Goal: Find specific page/section: Find specific page/section

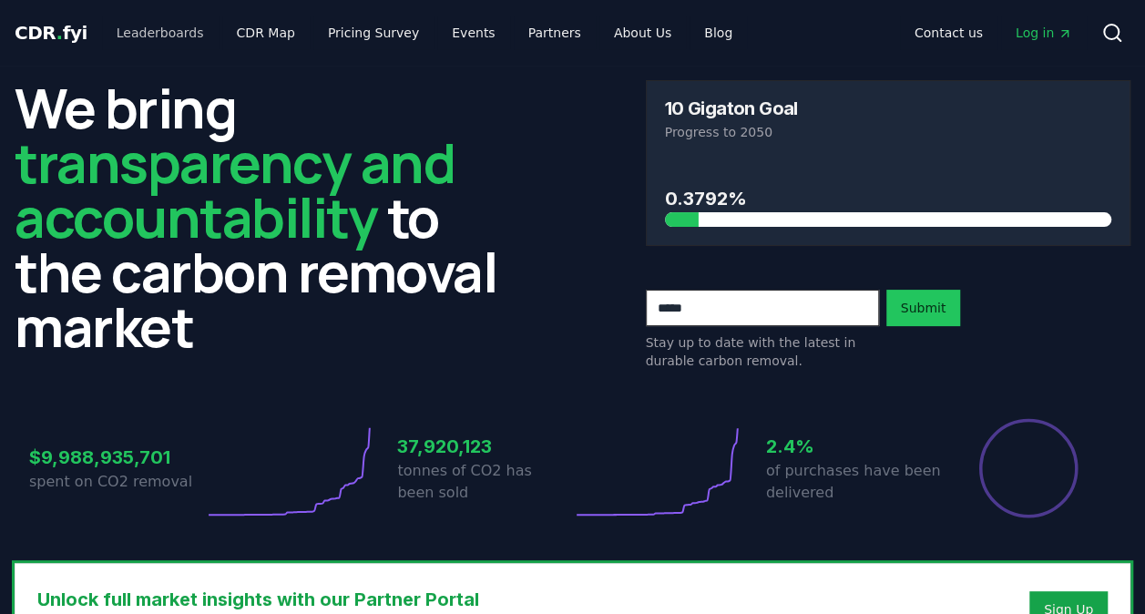
click at [157, 35] on link "Leaderboards" at bounding box center [160, 32] width 117 height 33
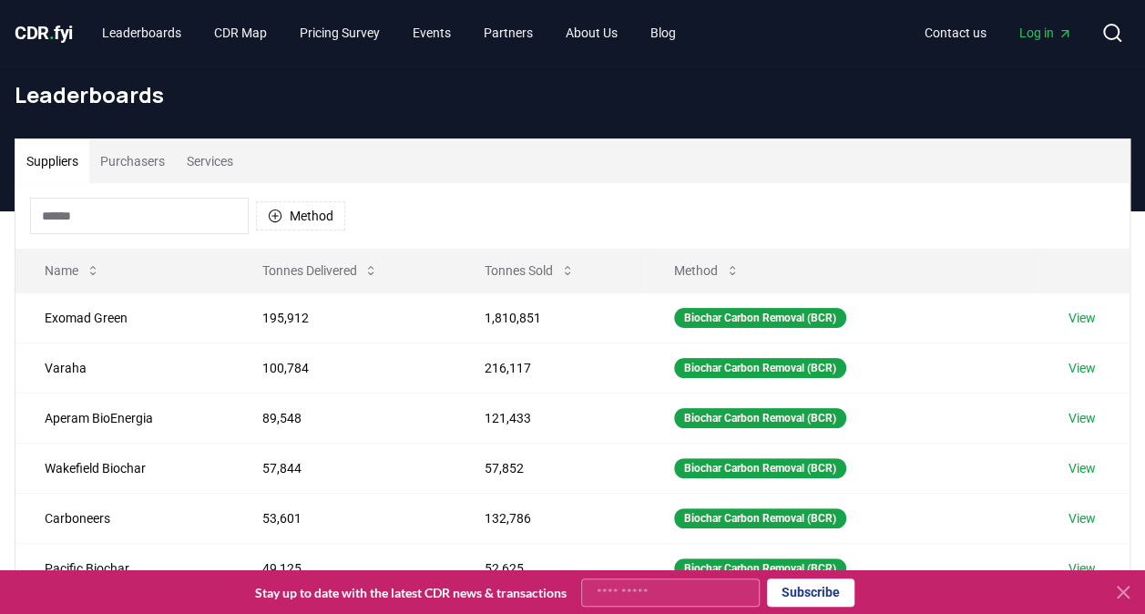
click at [107, 220] on input at bounding box center [139, 216] width 219 height 36
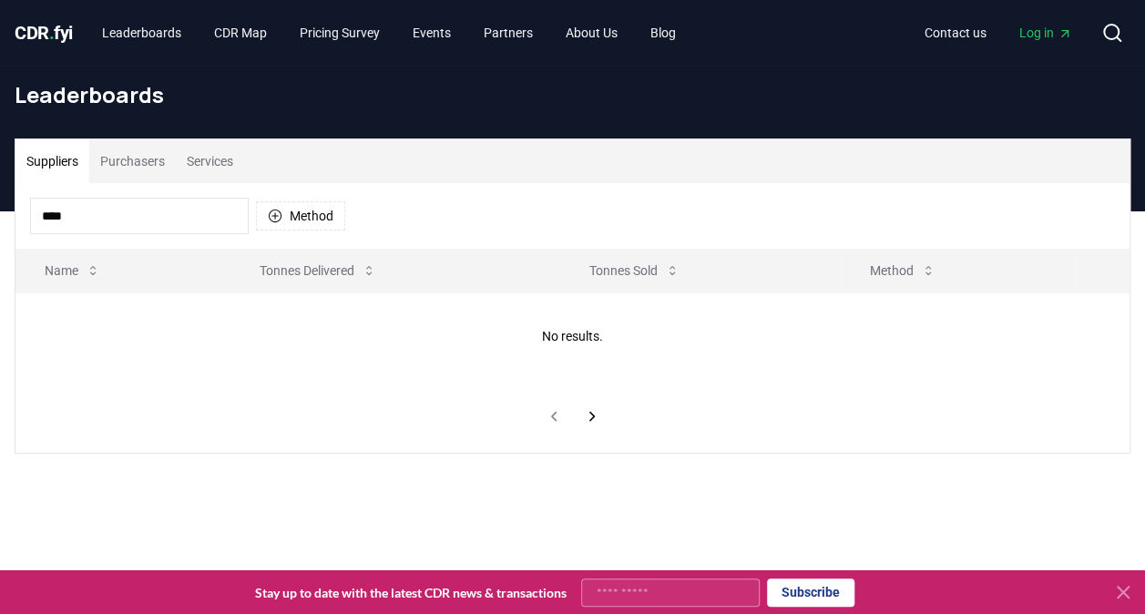
type input "*****"
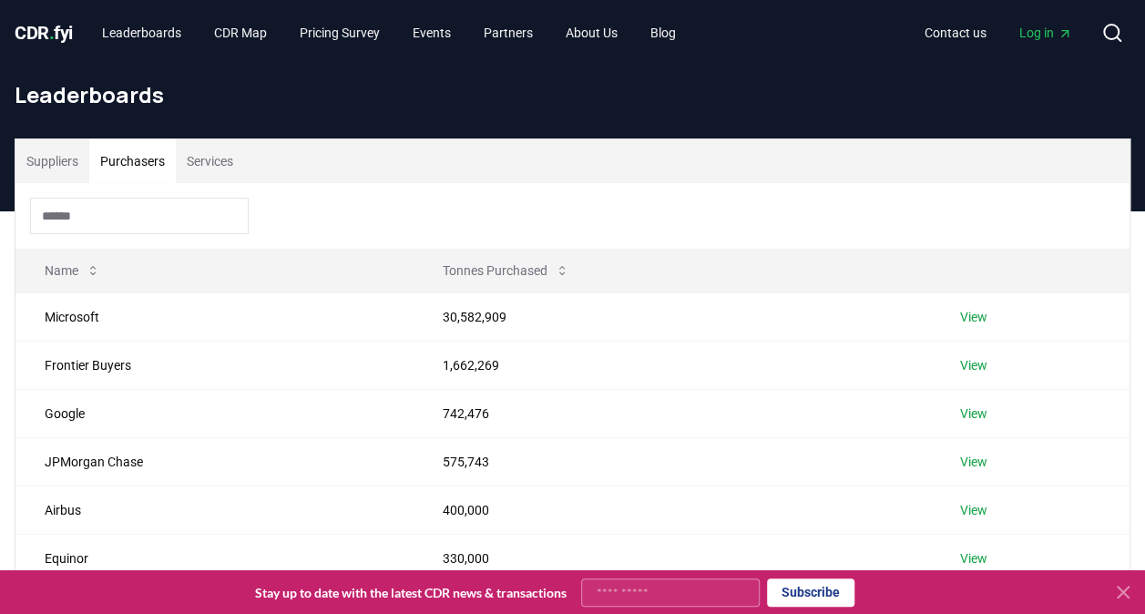
click at [120, 161] on button "Purchasers" at bounding box center [132, 161] width 87 height 44
click at [74, 235] on div at bounding box center [572, 216] width 1114 height 66
click at [70, 225] on input at bounding box center [139, 216] width 219 height 36
type input "*"
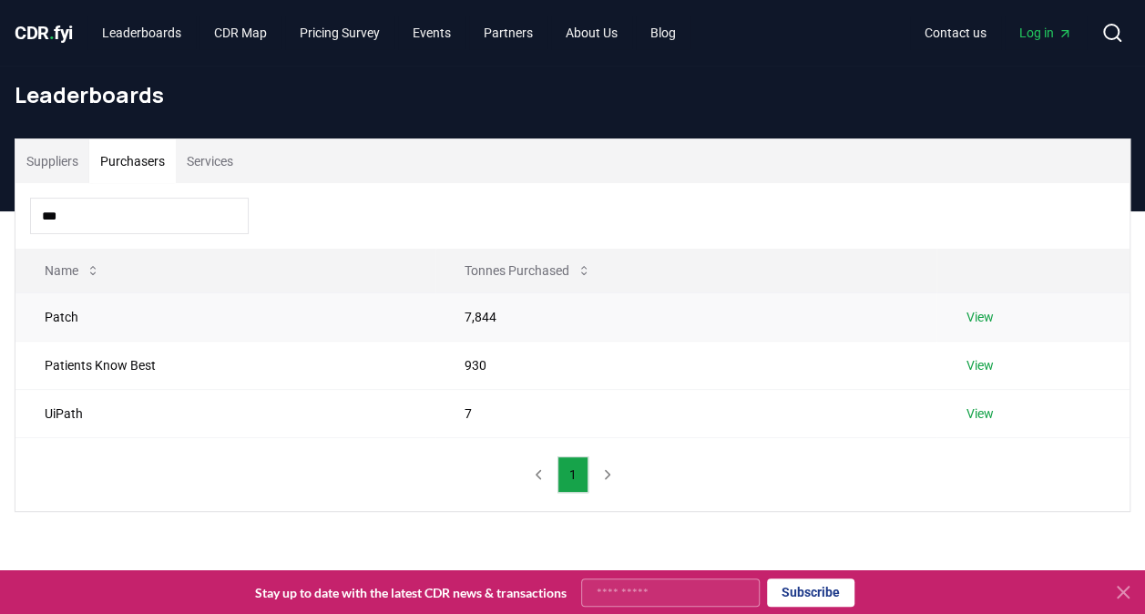
type input "***"
click at [971, 311] on link "View" at bounding box center [979, 317] width 27 height 18
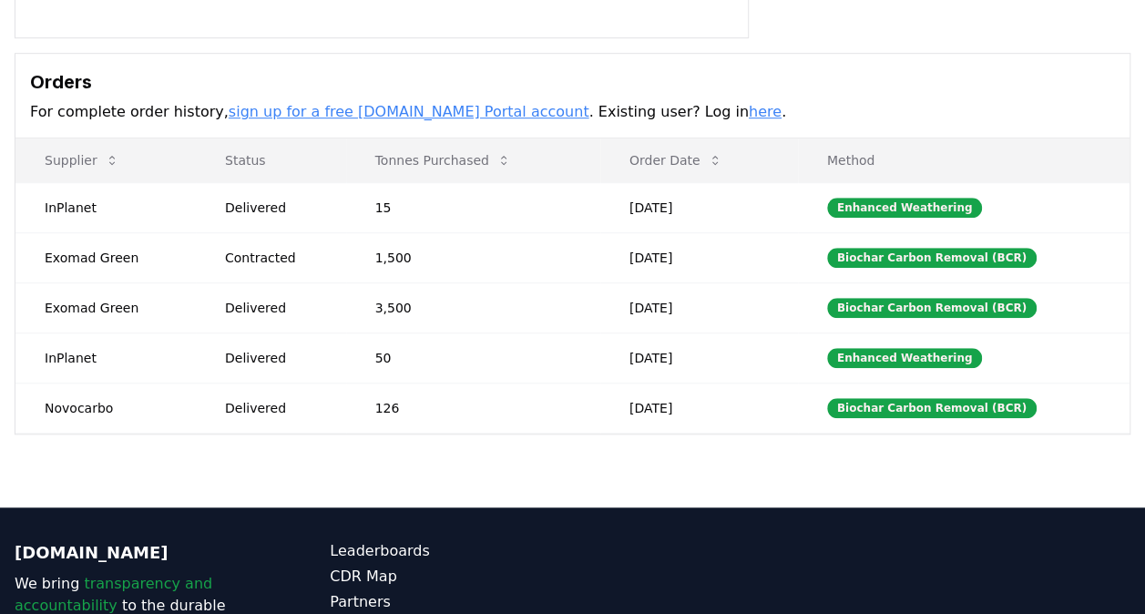
scroll to position [485, 0]
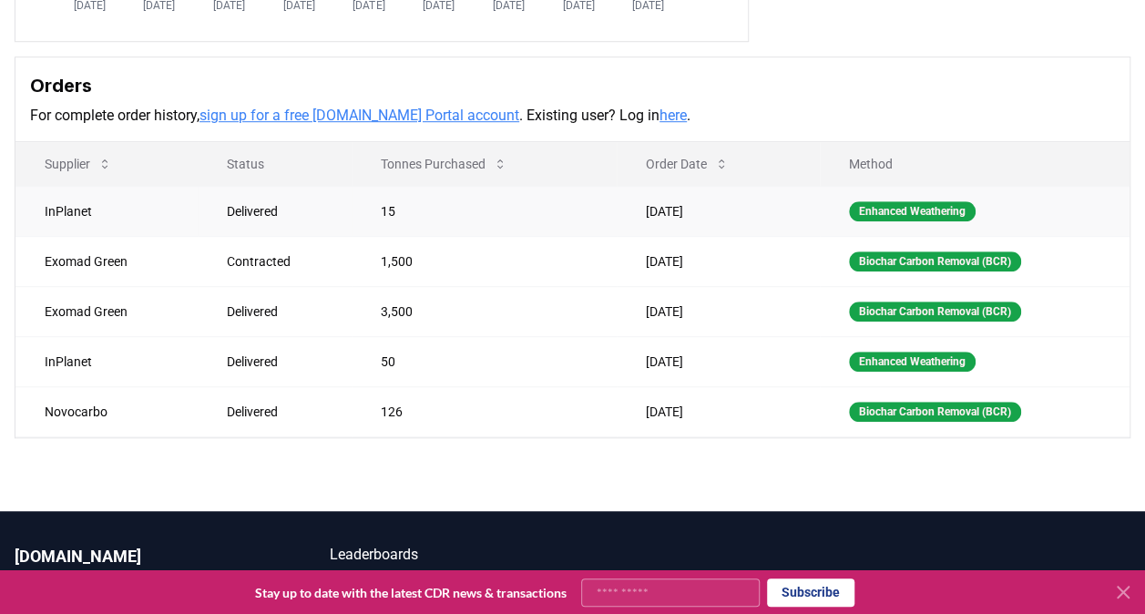
click at [672, 187] on td "[DATE]" at bounding box center [718, 211] width 202 height 50
click at [700, 184] on th "Order Date" at bounding box center [718, 164] width 202 height 44
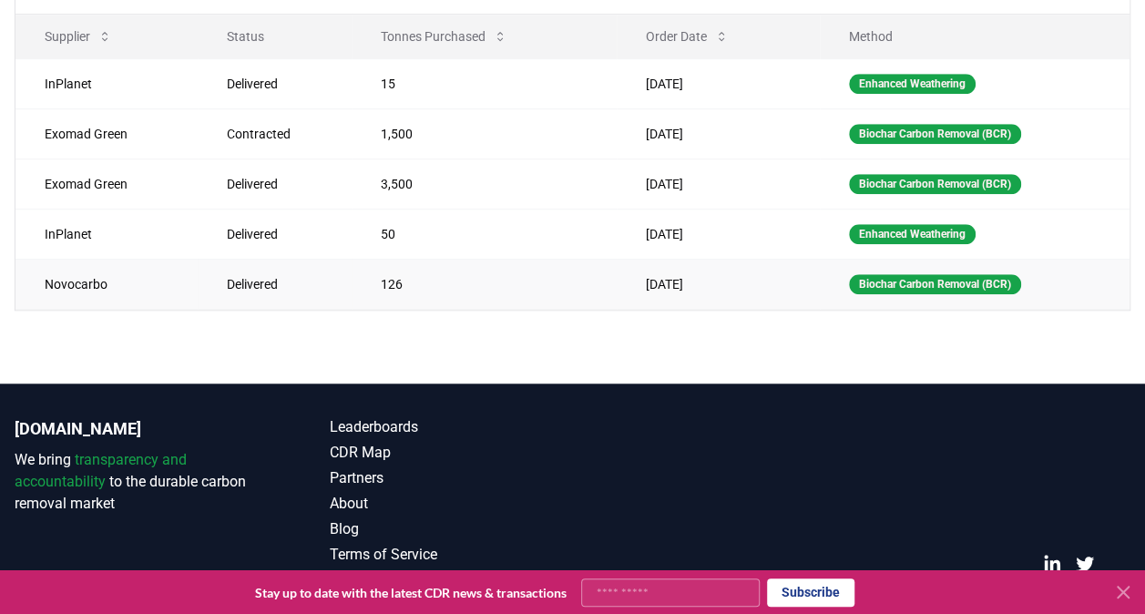
scroll to position [641, 0]
